Goal: Transaction & Acquisition: Purchase product/service

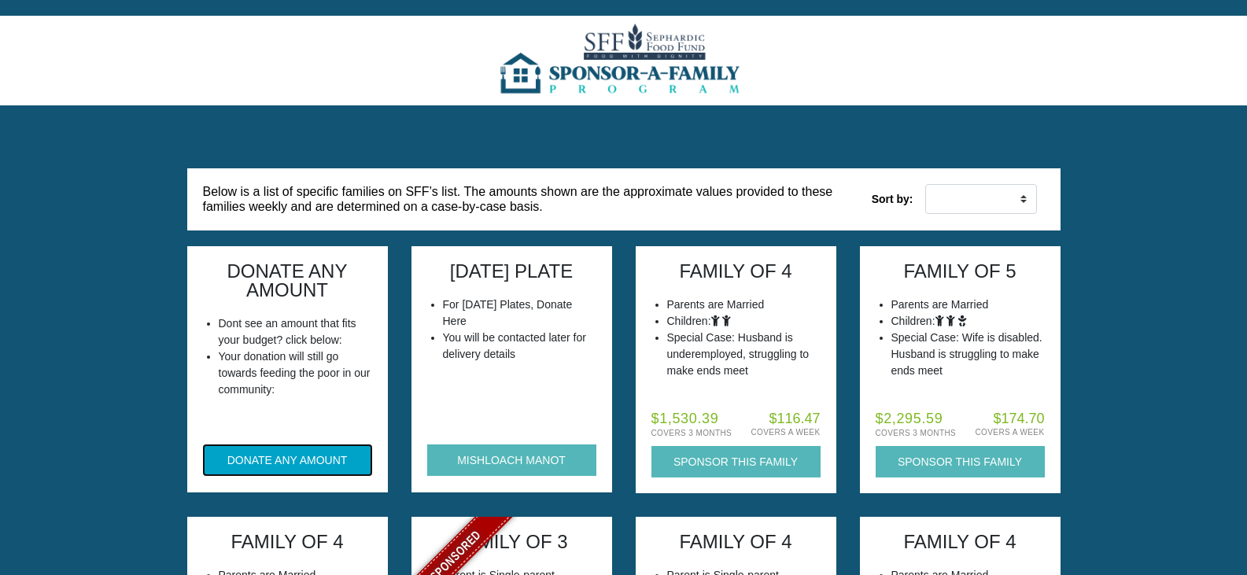
click at [248, 461] on button "DONATE ANY AMOUNT" at bounding box center [287, 460] width 169 height 31
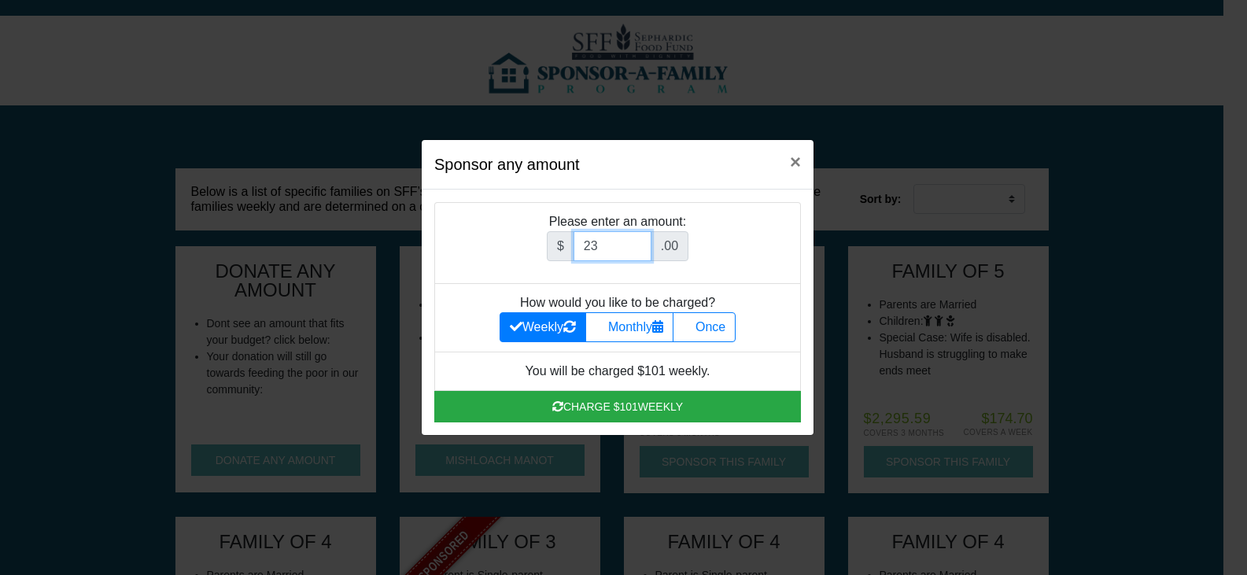
click at [641, 241] on input "23" at bounding box center [613, 246] width 78 height 30
click at [641, 241] on input "24" at bounding box center [613, 246] width 78 height 30
click at [641, 241] on input "25" at bounding box center [613, 246] width 78 height 30
type input "26"
click at [641, 241] on input "26" at bounding box center [613, 246] width 78 height 30
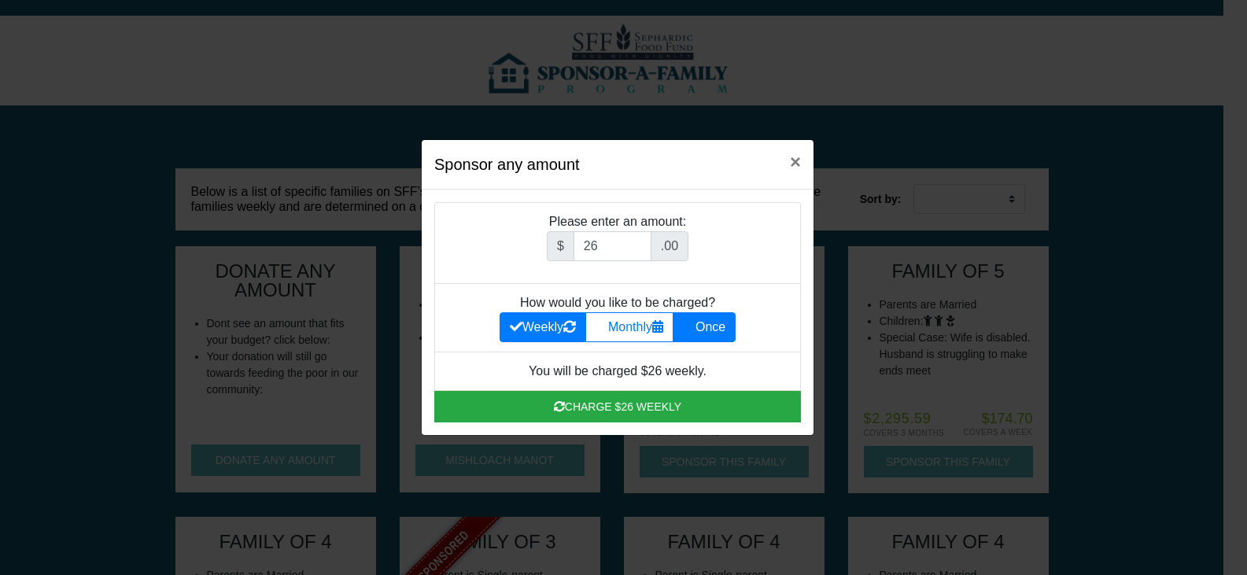
click at [717, 330] on label "Once" at bounding box center [704, 327] width 63 height 30
click at [693, 328] on input "Once" at bounding box center [688, 323] width 10 height 10
radio input "true"
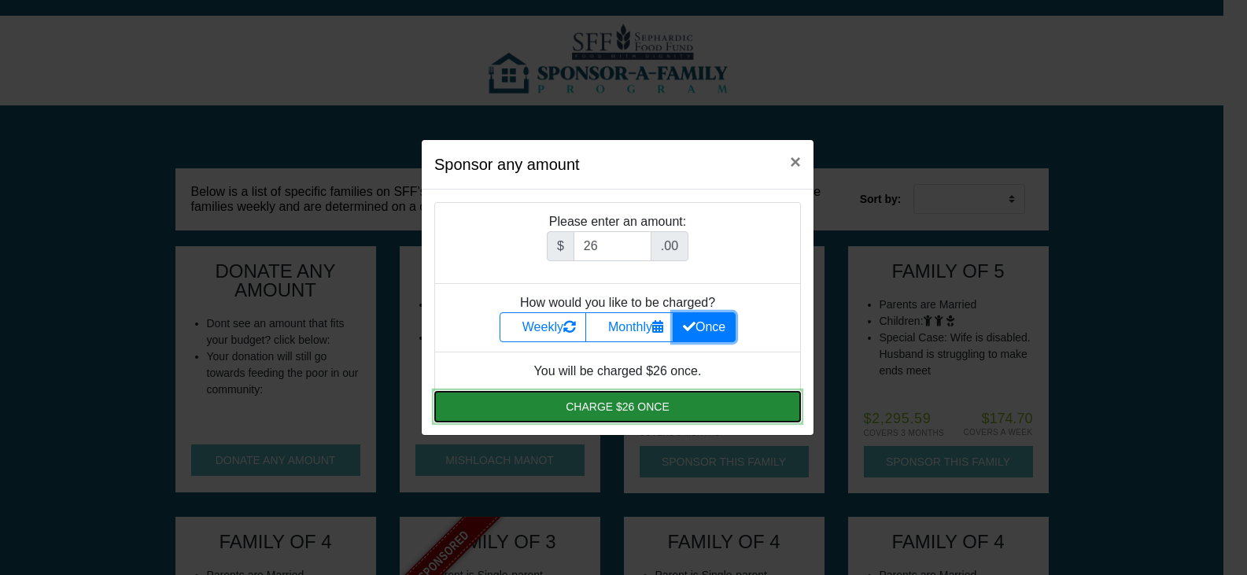
click at [667, 404] on button "Charge $26 once" at bounding box center [617, 406] width 367 height 31
